Goal: Find specific page/section: Find specific page/section

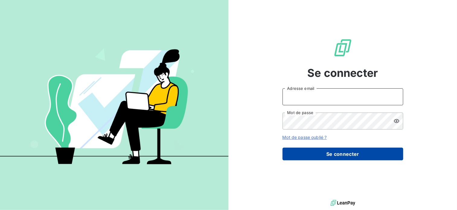
type input "[EMAIL_ADDRESS][DOMAIN_NAME]"
click at [330, 153] on button "Se connecter" at bounding box center [343, 153] width 121 height 13
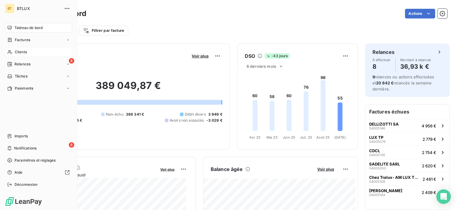
click at [17, 52] on span "Clients" at bounding box center [21, 51] width 12 height 5
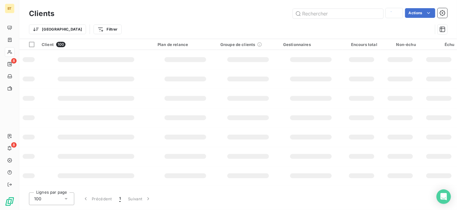
click at [333, 19] on div "Clients Actions" at bounding box center [238, 13] width 419 height 13
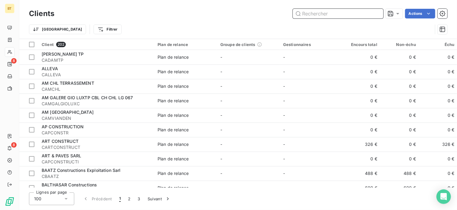
click at [331, 15] on input "text" at bounding box center [338, 14] width 91 height 10
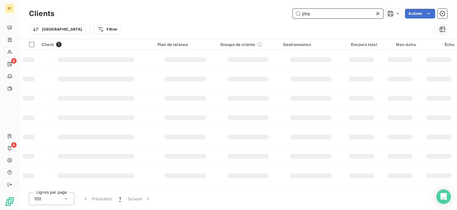
type input "jms"
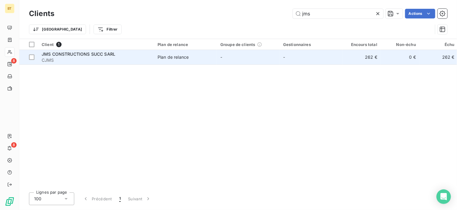
click at [90, 52] on span "JMS CONSTRUCTIONS SUCC SARL" at bounding box center [79, 53] width 74 height 5
